Goal: Register for event/course

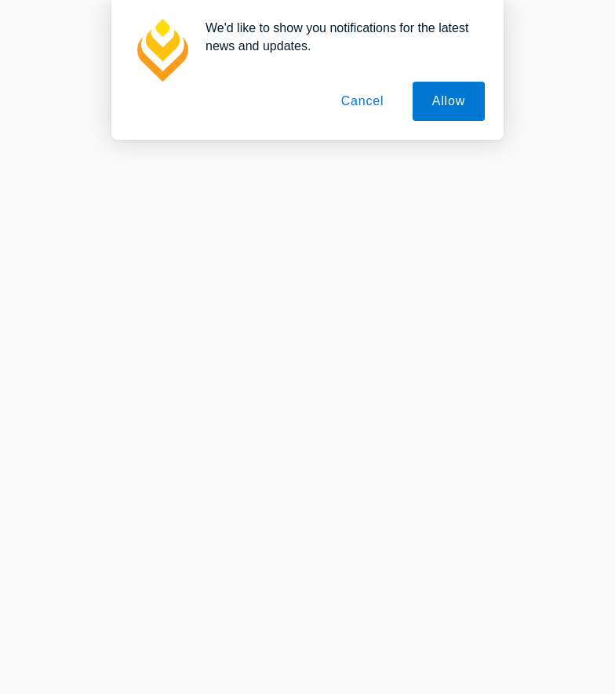
scroll to position [17, 0]
click at [374, 114] on button "Cancel" at bounding box center [363, 101] width 82 height 39
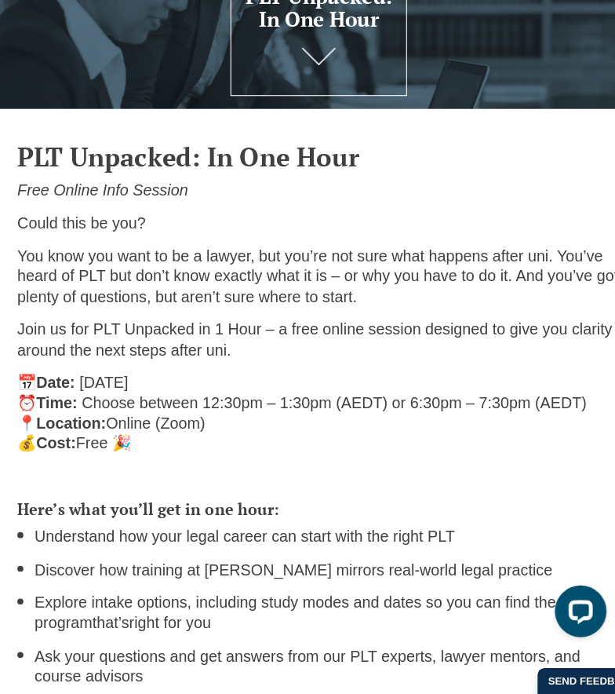
scroll to position [94, 0]
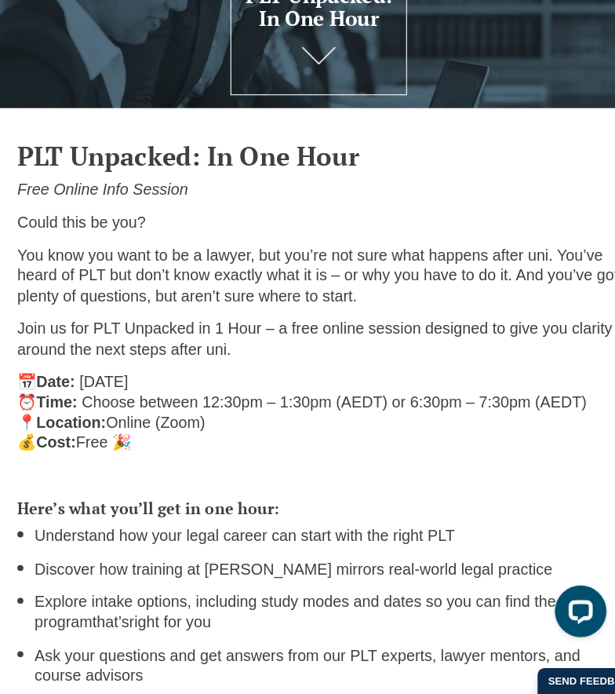
drag, startPoint x: 158, startPoint y: 306, endPoint x: 158, endPoint y: 320, distance: 14.1
click at [158, 352] on p "Join us for PLT Unpacked in 1 Hour – a free online session designed to give you…" at bounding box center [308, 370] width 550 height 37
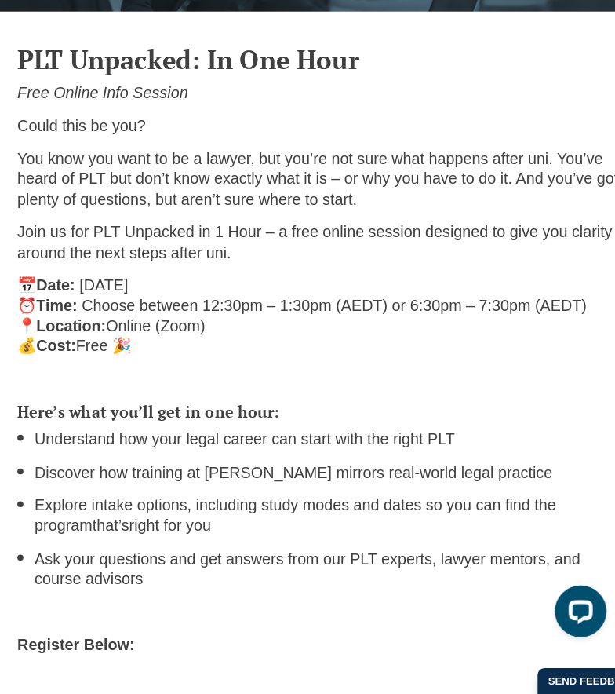
scroll to position [241, 0]
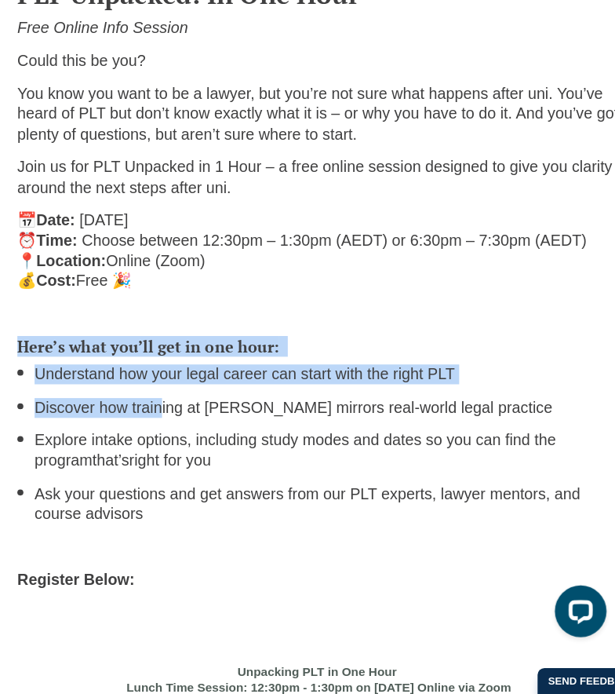
drag, startPoint x: 145, startPoint y: 298, endPoint x: 144, endPoint y: 361, distance: 62.8
click at [144, 361] on div "Here’s what you’ll get in one hour: Understand how your legal career can start …" at bounding box center [307, 483] width 573 height 257
click at [144, 425] on li "Discover how training at [PERSON_NAME] mirrors real-world legal practice" at bounding box center [316, 434] width 534 height 18
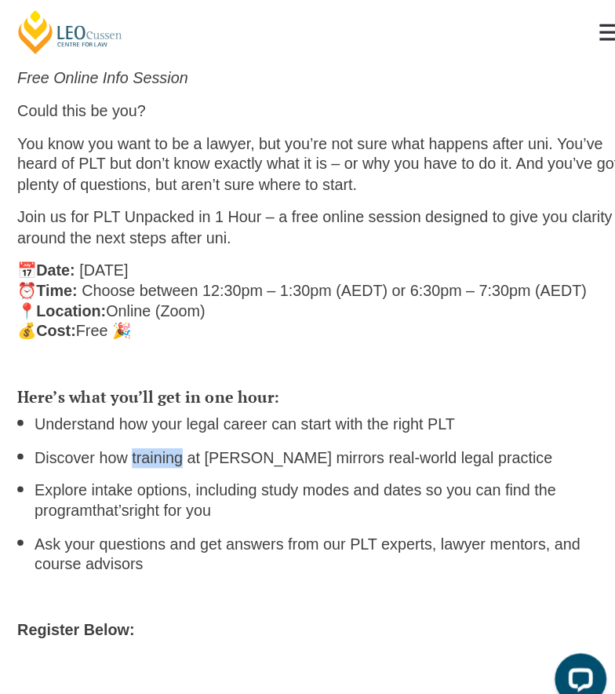
scroll to position [221, 0]
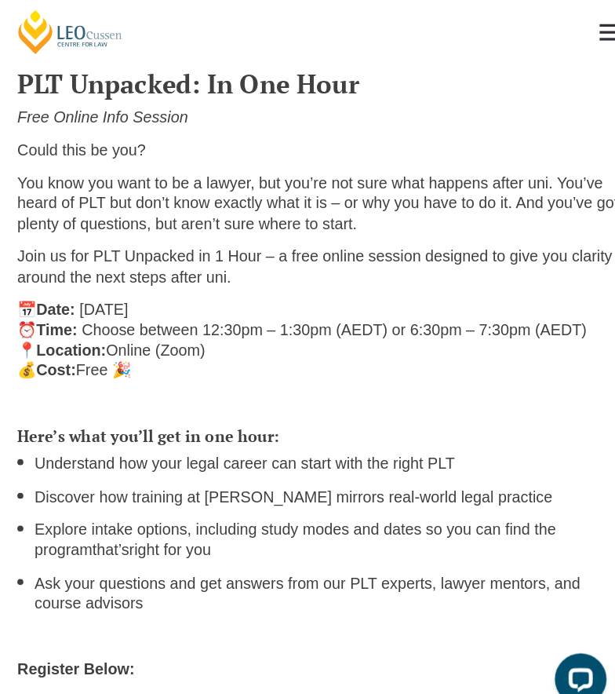
click at [103, 141] on p "Could this be you?" at bounding box center [308, 138] width 550 height 18
drag, startPoint x: 103, startPoint y: 141, endPoint x: 100, endPoint y: 170, distance: 28.4
click at [100, 170] on div "PLT Unpacked: In One Hour Free Online Info Session Could this be you? You know …" at bounding box center [307, 204] width 573 height 310
click at [100, 170] on p "You know you want to be a lawyer, but you’re not sure what happens after uni. Y…" at bounding box center [308, 186] width 550 height 55
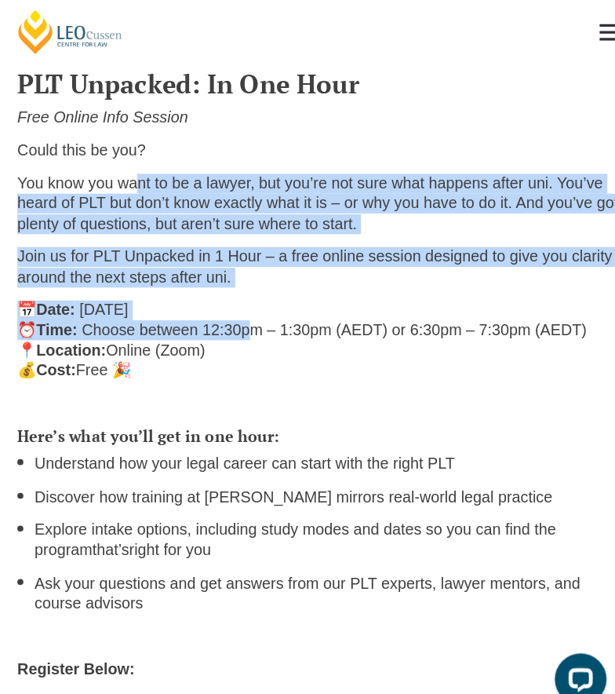
drag, startPoint x: 126, startPoint y: 160, endPoint x: 233, endPoint y: 294, distance: 172.0
click at [233, 294] on div "PLT Unpacked: In One Hour Free Online Info Session Could this be you? You know …" at bounding box center [307, 204] width 573 height 310
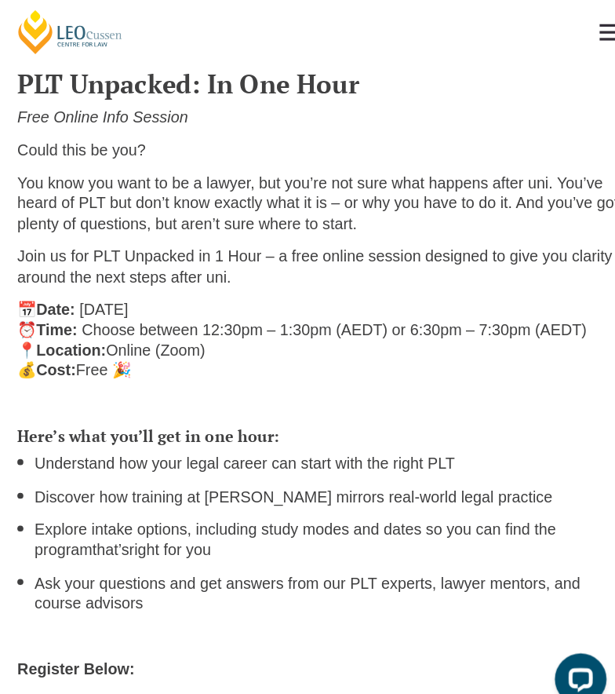
click at [240, 296] on span "Choose between 12:30pm – 1:30pm (AEDT) or 6:30pm – 7:30pm (AEDT)" at bounding box center [322, 301] width 460 height 16
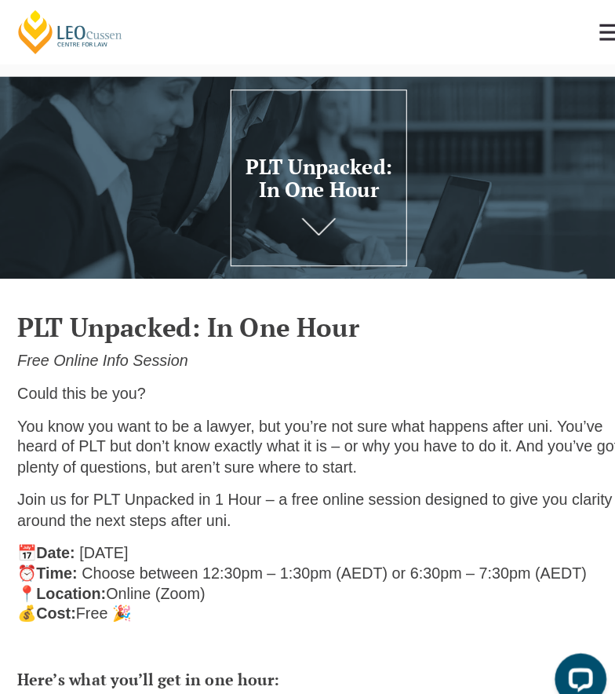
scroll to position [0, 0]
click at [293, 242] on div at bounding box center [307, 162] width 615 height 184
click at [293, 224] on link at bounding box center [307, 214] width 63 height 52
click at [292, 219] on icon at bounding box center [307, 211] width 31 height 16
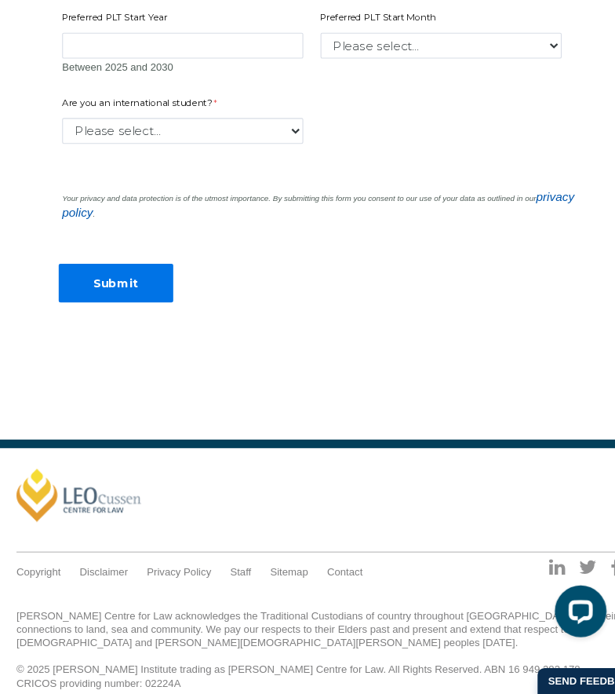
scroll to position [1243, 0]
